Goal: Task Accomplishment & Management: Complete application form

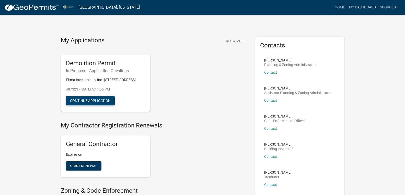
click at [92, 99] on button "Continue Application" at bounding box center [90, 100] width 49 height 9
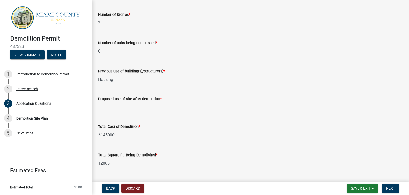
scroll to position [894, 0]
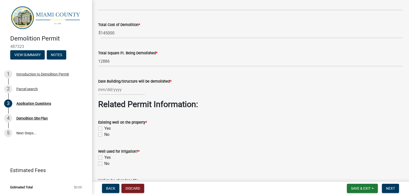
click at [104, 134] on label "No" at bounding box center [106, 135] width 5 height 6
click at [104, 134] on input "No" at bounding box center [105, 133] width 3 height 3
checkbox input "true"
checkbox input "false"
checkbox input "true"
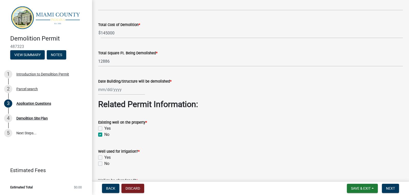
click at [104, 164] on label "No" at bounding box center [106, 164] width 5 height 6
click at [104, 164] on input "No" at bounding box center [105, 162] width 3 height 3
checkbox input "true"
checkbox input "false"
checkbox input "true"
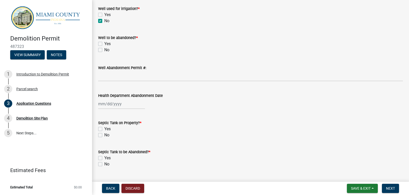
scroll to position [1047, 0]
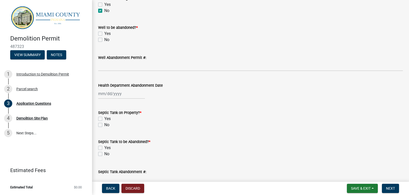
click at [104, 127] on label "No" at bounding box center [106, 125] width 5 height 6
click at [104, 125] on input "No" at bounding box center [105, 123] width 3 height 3
checkbox input "true"
checkbox input "false"
checkbox input "true"
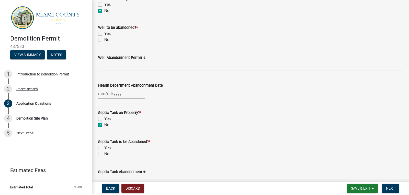
click at [104, 154] on label "No" at bounding box center [106, 154] width 5 height 6
click at [104, 154] on input "No" at bounding box center [105, 152] width 3 height 3
checkbox input "true"
checkbox input "false"
checkbox input "true"
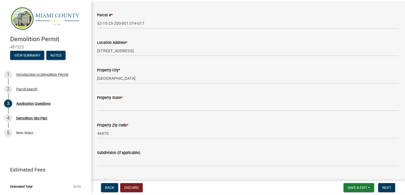
scroll to position [0, 0]
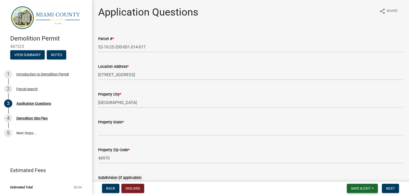
click at [358, 189] on span "Save & Exit" at bounding box center [361, 189] width 20 height 4
click at [351, 175] on button "Save & Exit" at bounding box center [357, 175] width 41 height 12
